Goal: Complete application form

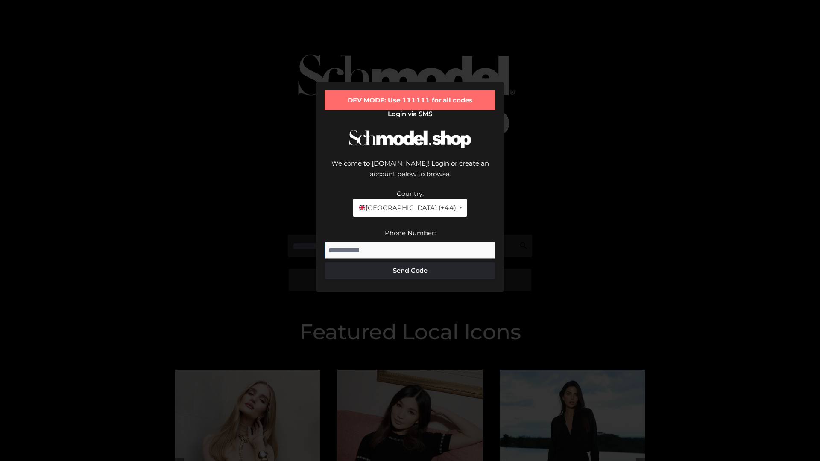
click at [410, 242] on input "Phone Number:" at bounding box center [410, 250] width 171 height 17
type input "**********"
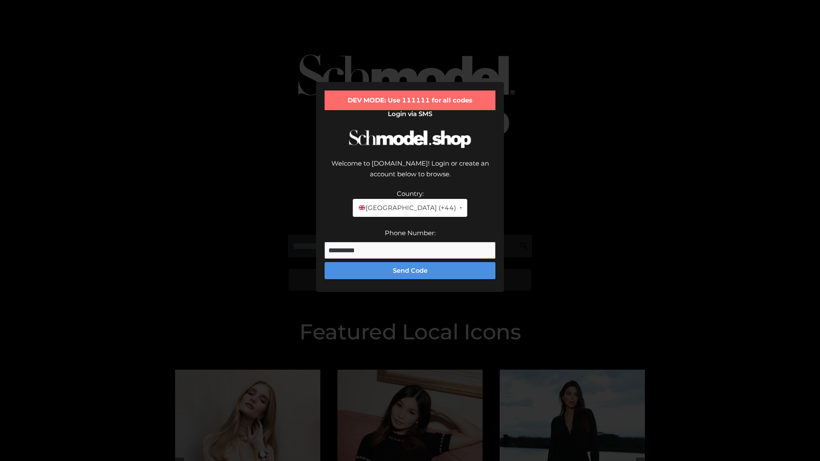
click at [410, 262] on button "Send Code" at bounding box center [410, 270] width 171 height 17
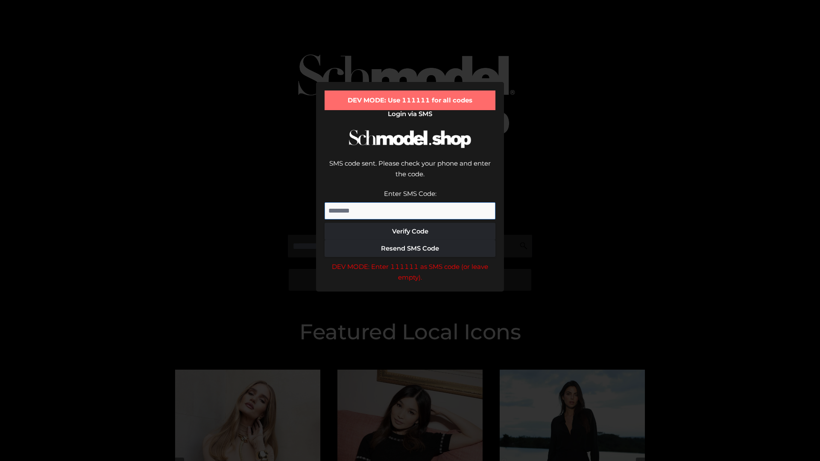
click at [410, 203] on input "Enter SMS Code:" at bounding box center [410, 211] width 171 height 17
type input "******"
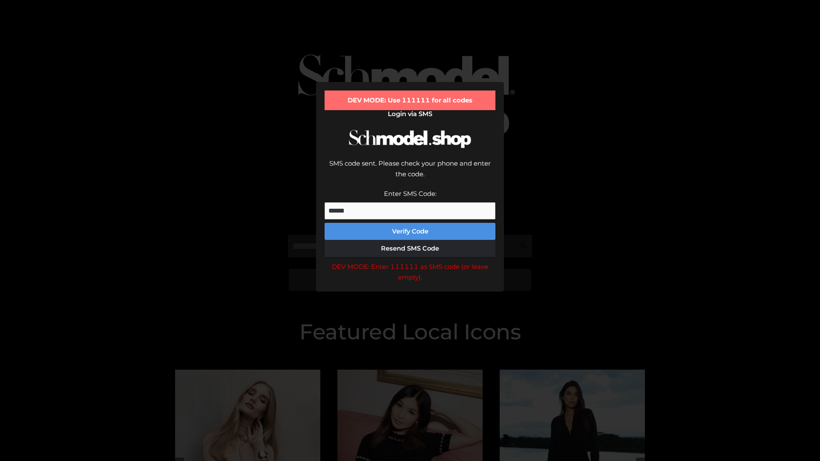
click at [410, 223] on button "Verify Code" at bounding box center [410, 231] width 171 height 17
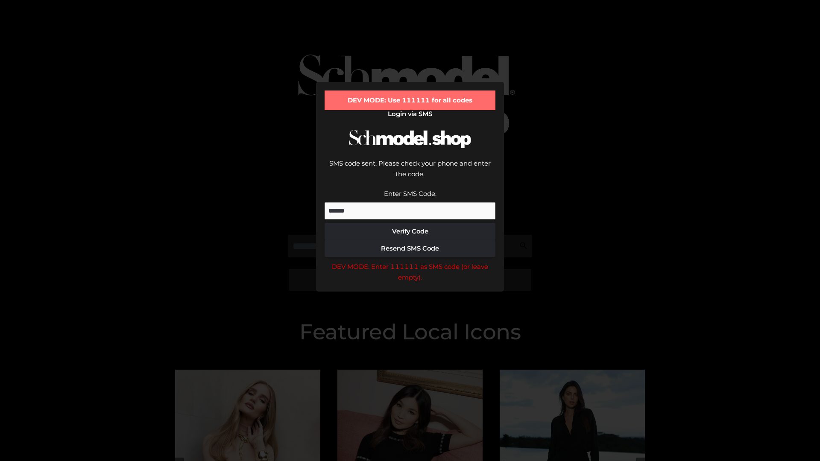
click at [410, 261] on div "DEV MODE: Enter 111111 as SMS code (or leave empty)." at bounding box center [410, 272] width 171 height 22
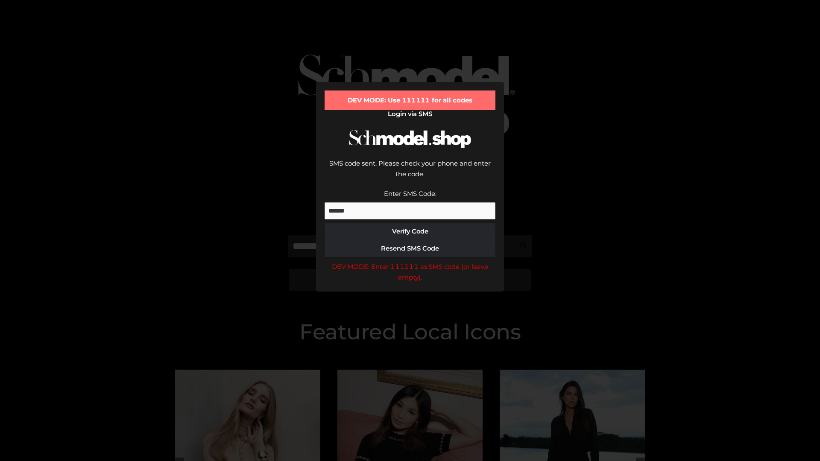
click at [410, 261] on div "DEV MODE: Enter 111111 as SMS code (or leave empty)." at bounding box center [410, 272] width 171 height 22
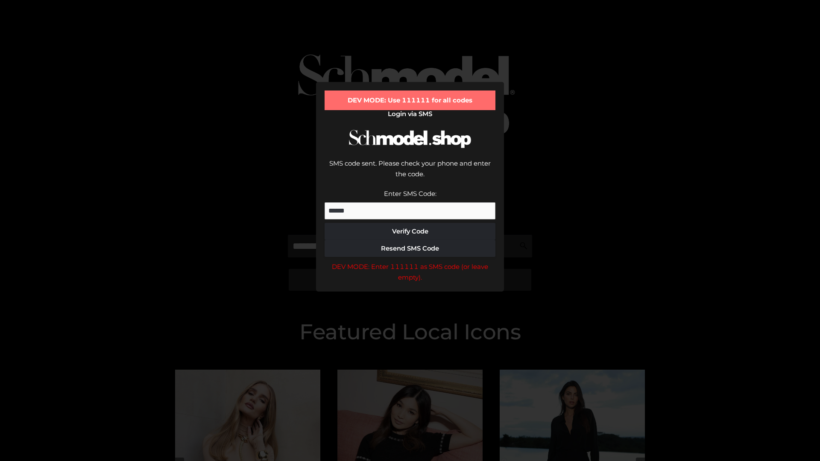
click at [410, 261] on div "DEV MODE: Enter 111111 as SMS code (or leave empty)." at bounding box center [410, 272] width 171 height 22
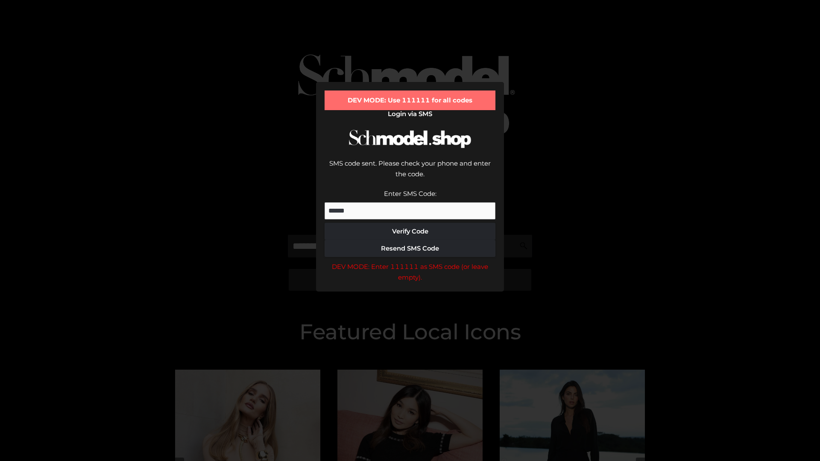
click at [410, 261] on div "DEV MODE: Enter 111111 as SMS code (or leave empty)." at bounding box center [410, 272] width 171 height 22
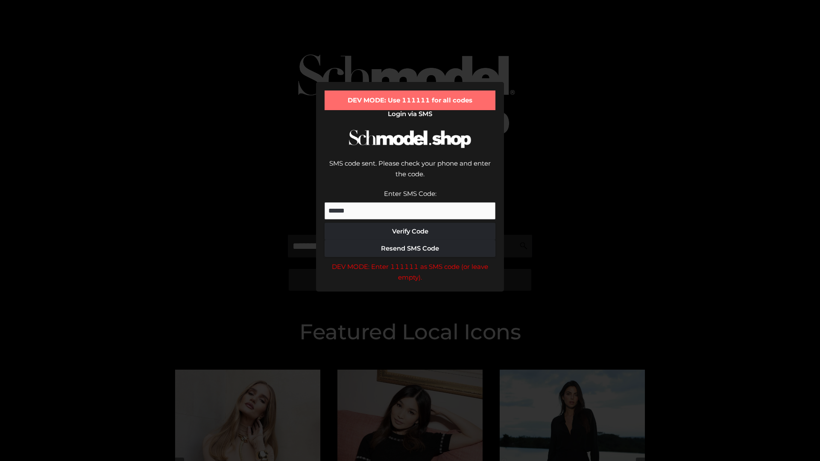
click at [410, 261] on div "DEV MODE: Enter 111111 as SMS code (or leave empty)." at bounding box center [410, 272] width 171 height 22
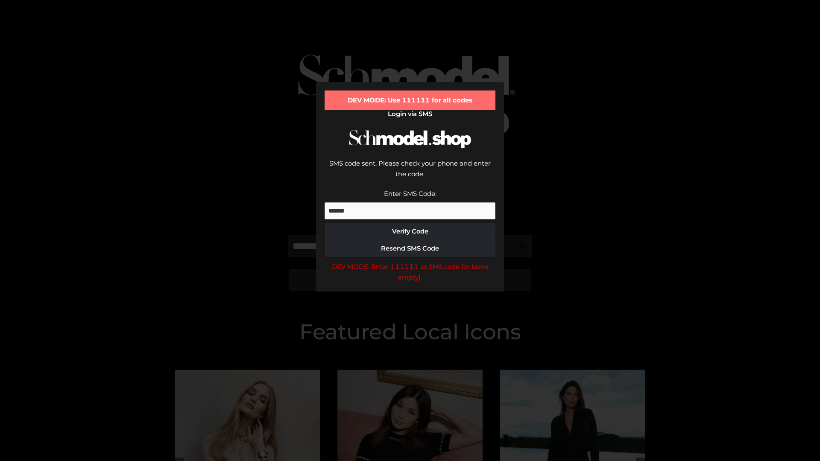
click at [410, 261] on div "DEV MODE: Enter 111111 as SMS code (or leave empty)." at bounding box center [410, 272] width 171 height 22
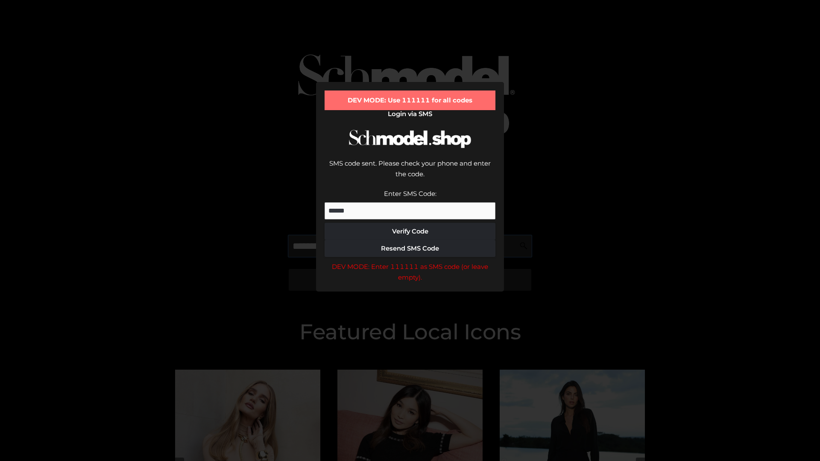
scroll to position [0, 44]
click at [410, 261] on div "DEV MODE: Enter 111111 as SMS code (or leave empty)." at bounding box center [410, 272] width 171 height 22
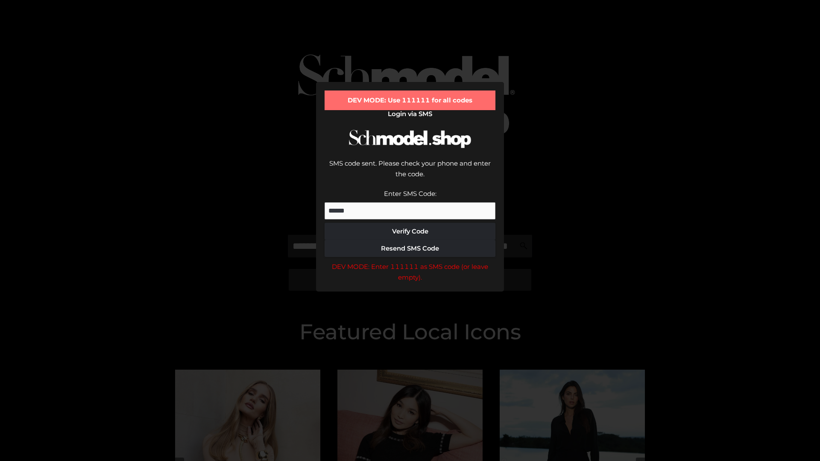
click at [410, 261] on div "DEV MODE: Enter 111111 as SMS code (or leave empty)." at bounding box center [410, 272] width 171 height 22
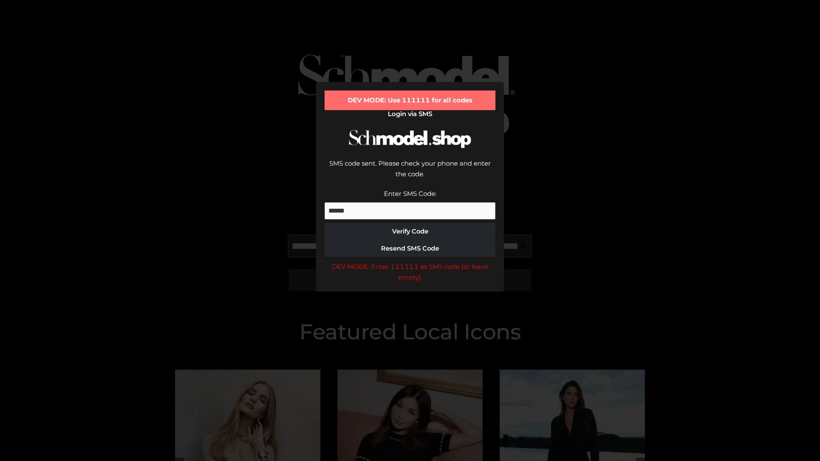
scroll to position [0, 93]
click at [410, 261] on div "DEV MODE: Enter 111111 as SMS code (or leave empty)." at bounding box center [410, 272] width 171 height 22
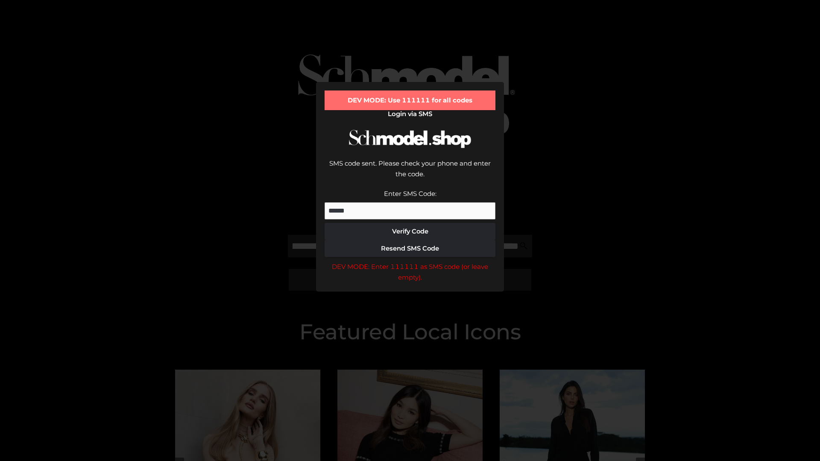
click at [410, 261] on div "DEV MODE: Enter 111111 as SMS code (or leave empty)." at bounding box center [410, 272] width 171 height 22
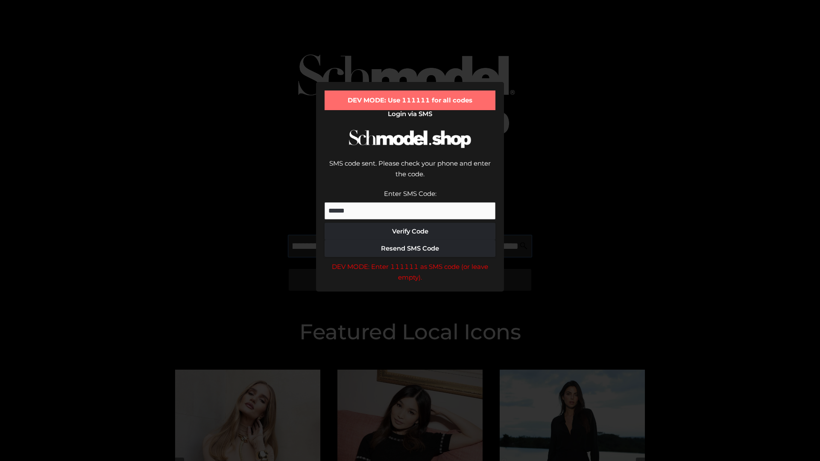
scroll to position [0, 145]
click at [410, 261] on div "DEV MODE: Enter 111111 as SMS code (or leave empty)." at bounding box center [410, 272] width 171 height 22
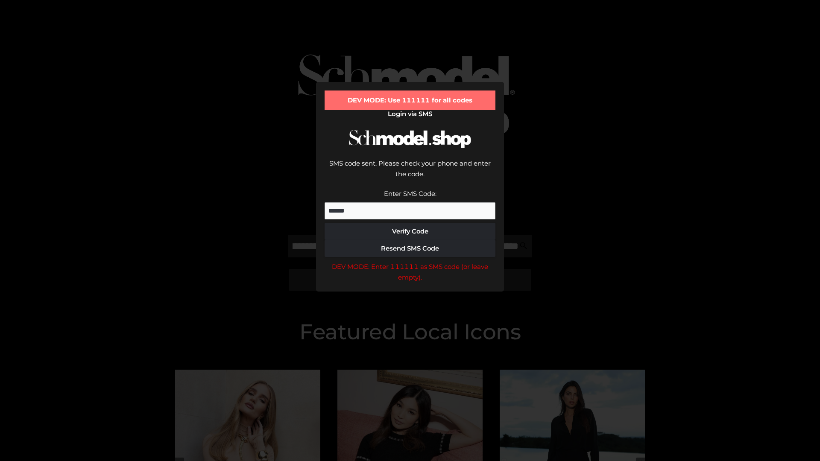
click at [410, 261] on div "DEV MODE: Enter 111111 as SMS code (or leave empty)." at bounding box center [410, 272] width 171 height 22
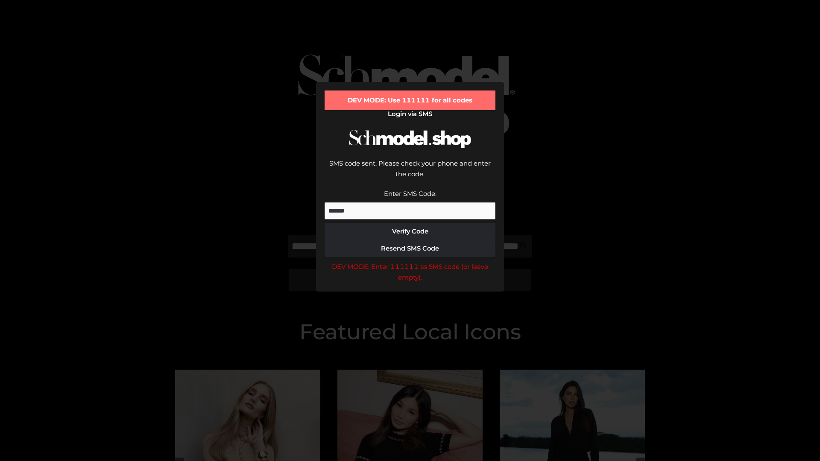
scroll to position [0, 199]
click at [410, 261] on div "DEV MODE: Enter 111111 as SMS code (or leave empty)." at bounding box center [410, 272] width 171 height 22
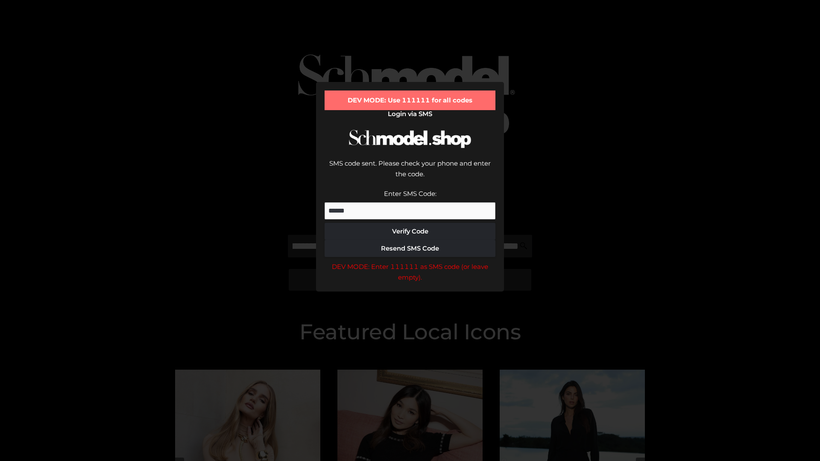
click at [410, 261] on div "DEV MODE: Enter 111111 as SMS code (or leave empty)." at bounding box center [410, 272] width 171 height 22
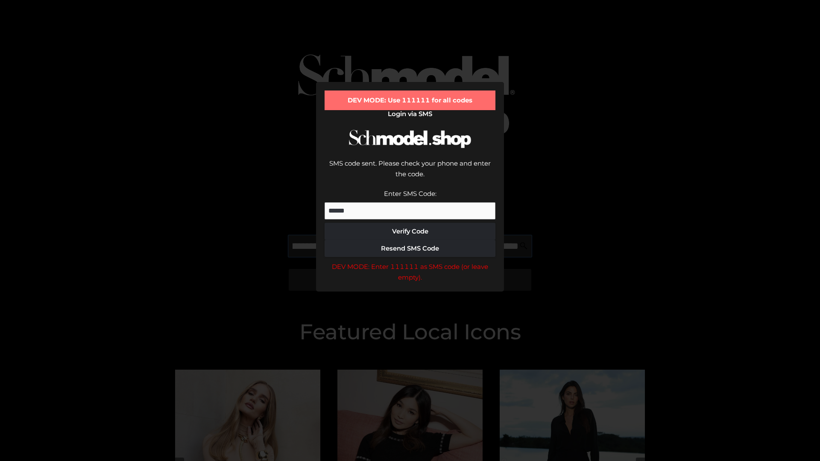
scroll to position [0, 248]
click at [410, 261] on div "DEV MODE: Enter 111111 as SMS code (or leave empty)." at bounding box center [410, 272] width 171 height 22
type input "**********"
